Goal: Obtain resource: Download file/media

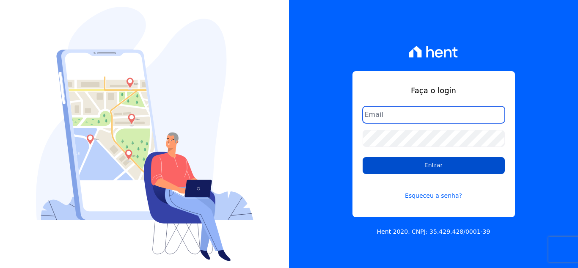
type input "[EMAIL_ADDRESS][DOMAIN_NAME]"
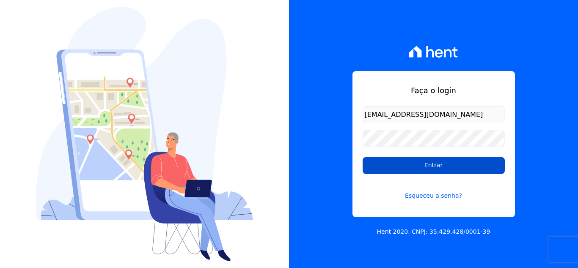
click at [445, 166] on input "Entrar" at bounding box center [434, 165] width 142 height 17
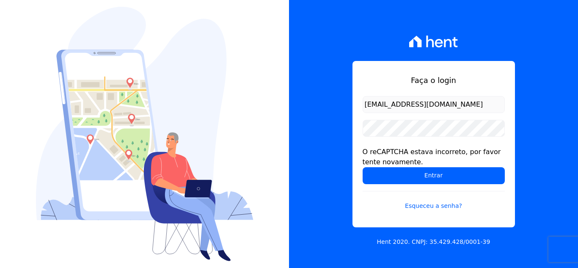
click at [423, 184] on form "jardimarcoverde@hotmail.com O reCAPTCHA estava incorreto, por favor tente novam…" at bounding box center [434, 158] width 142 height 124
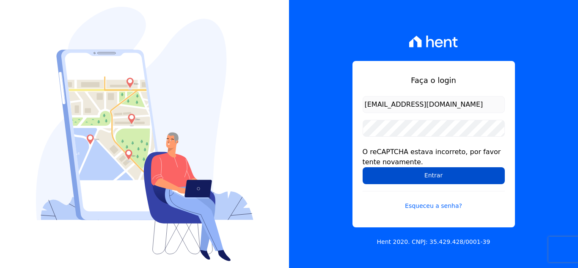
click at [437, 182] on input "Entrar" at bounding box center [434, 175] width 142 height 17
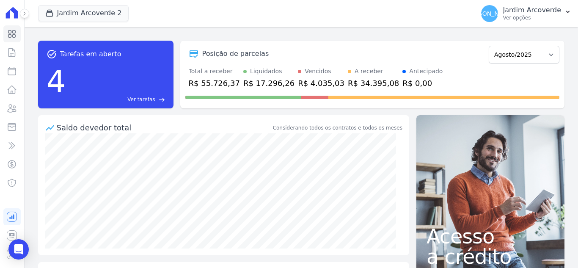
click at [104, 22] on div "Jardim Arcoverde 2 [GEOGRAPHIC_DATA] [GEOGRAPHIC_DATA] 1 [GEOGRAPHIC_DATA] 2 Ap…" at bounding box center [254, 14] width 433 height 28
click at [91, 16] on button "Jardim Arcoverde 2" at bounding box center [83, 13] width 91 height 16
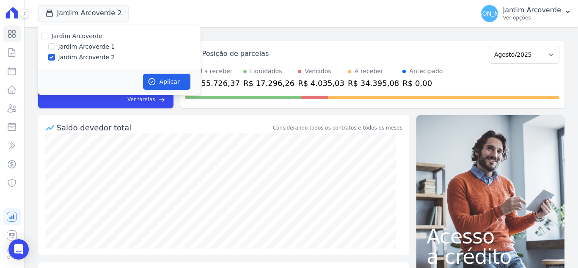
click at [64, 47] on label "Jardim Arcoverde 1" at bounding box center [86, 46] width 57 height 9
click at [55, 47] on input "Jardim Arcoverde 1" at bounding box center [51, 46] width 7 height 7
checkbox input "true"
click at [180, 76] on button "Aplicar" at bounding box center [166, 82] width 47 height 16
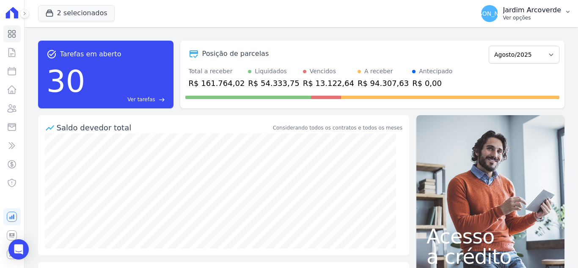
click at [549, 19] on p "Ver opções" at bounding box center [532, 17] width 58 height 7
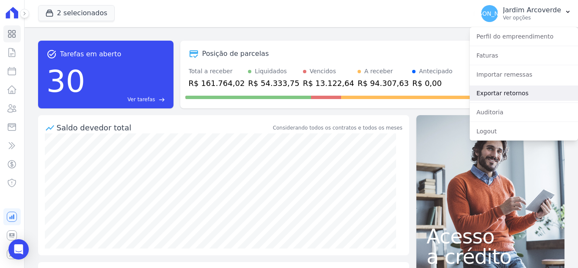
click at [524, 93] on link "Exportar retornos" at bounding box center [524, 92] width 108 height 15
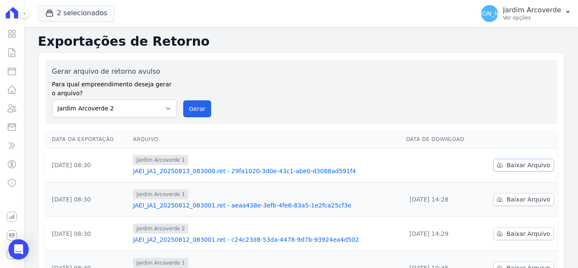
click at [521, 168] on span "Baixar Arquivo" at bounding box center [528, 165] width 44 height 8
